Goal: Entertainment & Leisure: Consume media (video, audio)

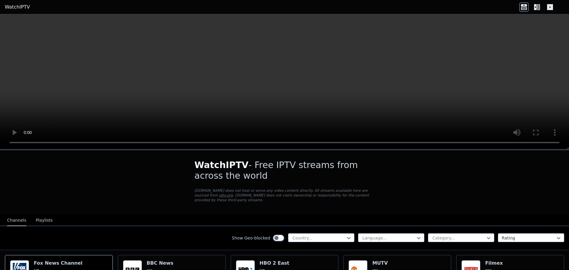
click at [55, 215] on nav "Channels Playlists" at bounding box center [284, 220] width 569 height 12
click at [336, 235] on div at bounding box center [319, 238] width 54 height 6
click at [369, 235] on div at bounding box center [389, 238] width 54 height 6
click at [335, 235] on div at bounding box center [319, 238] width 54 height 6
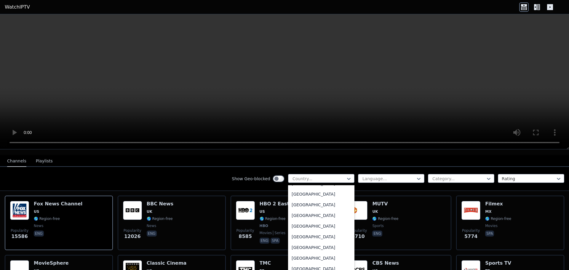
scroll to position [148, 0]
click at [300, 219] on div "[GEOGRAPHIC_DATA]" at bounding box center [321, 224] width 66 height 11
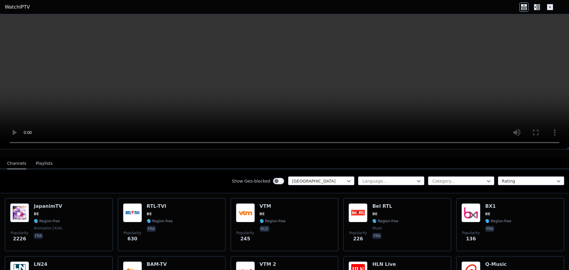
scroll to position [55, 0]
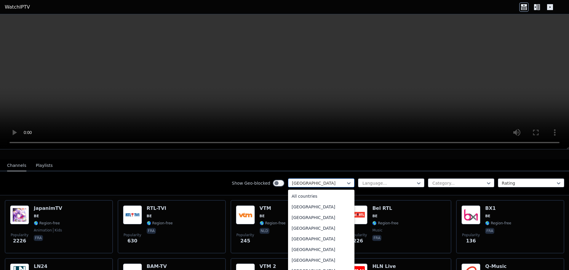
click at [327, 182] on div "[GEOGRAPHIC_DATA]" at bounding box center [321, 182] width 66 height 9
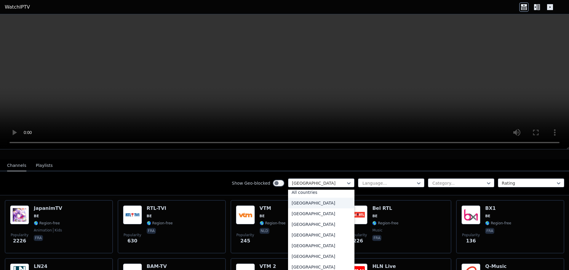
scroll to position [0, 0]
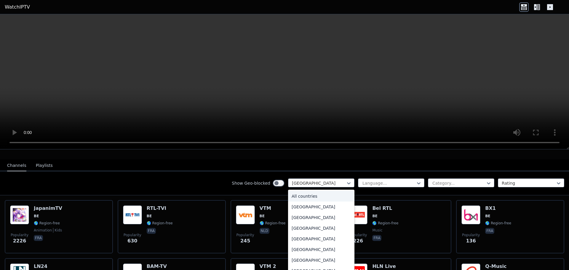
click at [304, 191] on div "All countries" at bounding box center [321, 196] width 66 height 11
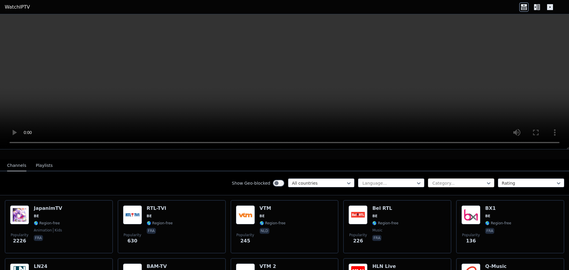
click at [479, 180] on div at bounding box center [459, 183] width 54 height 6
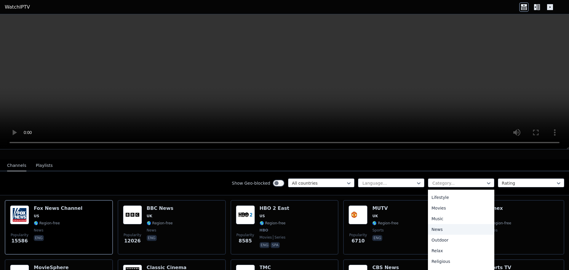
scroll to position [207, 0]
click at [440, 239] on div "Sports" at bounding box center [461, 244] width 66 height 11
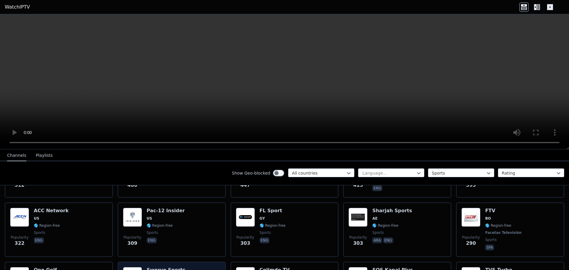
scroll to position [558, 0]
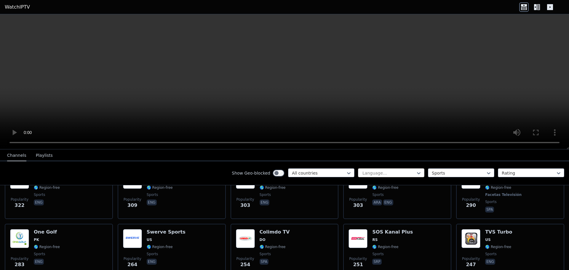
click at [392, 174] on div at bounding box center [389, 173] width 54 height 6
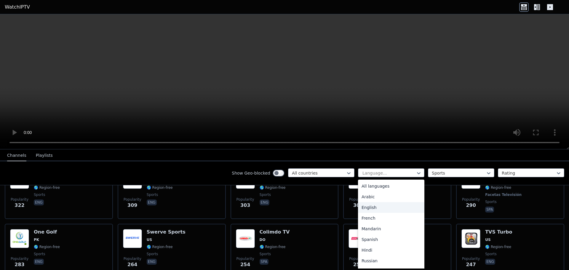
click at [370, 203] on div "English" at bounding box center [391, 207] width 66 height 11
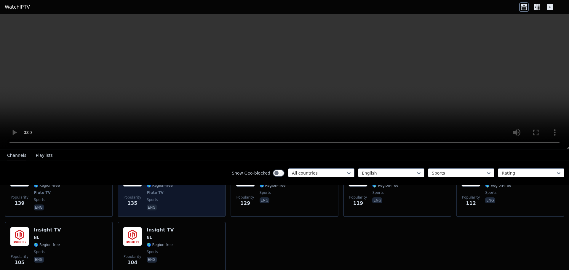
scroll to position [586, 0]
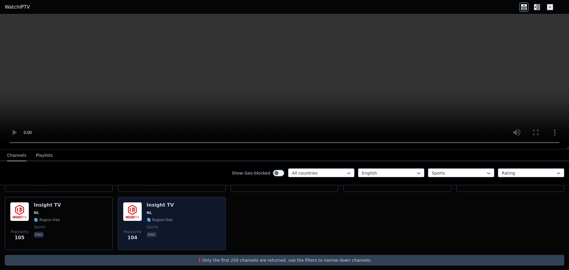
click at [182, 213] on div "Popularity 104 Insight TV NL 🌎 Region-free sports eng" at bounding box center [171, 223] width 97 height 43
click at [172, 220] on div "Popularity 104 Insight TV NL 🌎 Region-free sports eng" at bounding box center [171, 223] width 97 height 43
click at [179, 223] on div "Popularity 104 Insight TV NL 🌎 Region-free sports eng" at bounding box center [171, 223] width 97 height 43
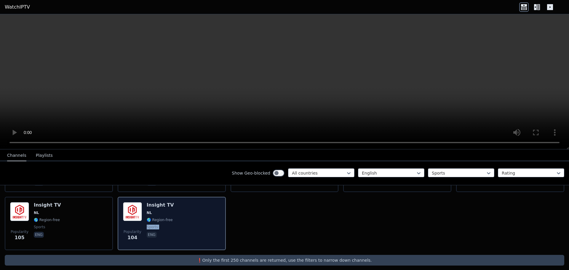
click at [133, 211] on img at bounding box center [132, 211] width 19 height 19
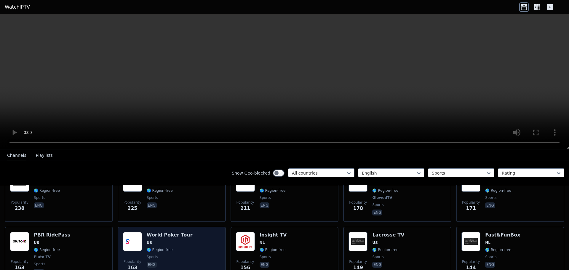
scroll to position [586, 0]
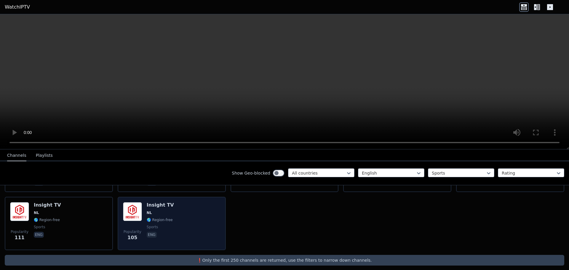
click at [194, 219] on div "Popularity 105 Insight TV NL 🌎 Region-free sports eng" at bounding box center [171, 223] width 97 height 43
